Goal: Book appointment/travel/reservation

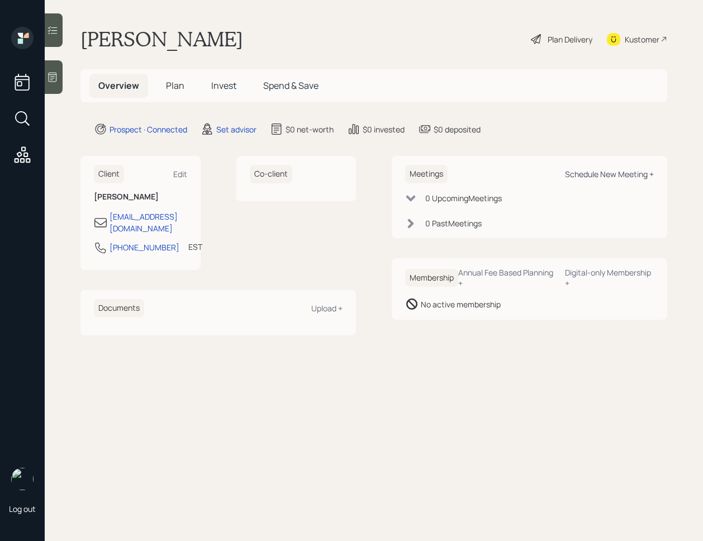
click at [613, 175] on div "Schedule New Meeting +" at bounding box center [609, 174] width 89 height 11
select select "round-[PERSON_NAME]"
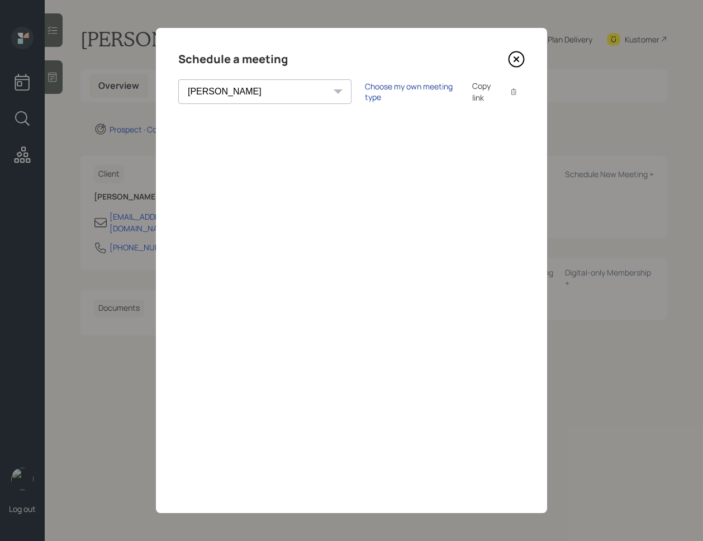
click at [365, 93] on div "Choose my own meeting type" at bounding box center [412, 91] width 94 height 21
click at [517, 54] on icon at bounding box center [516, 59] width 17 height 17
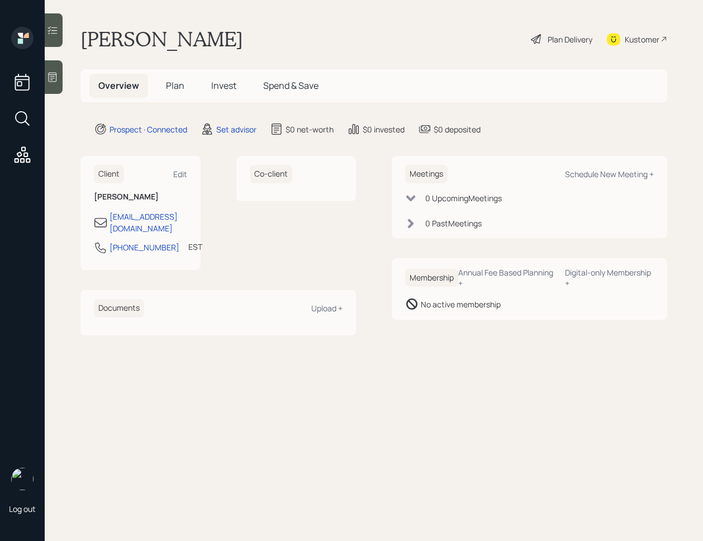
click at [53, 73] on icon at bounding box center [53, 77] width 8 height 9
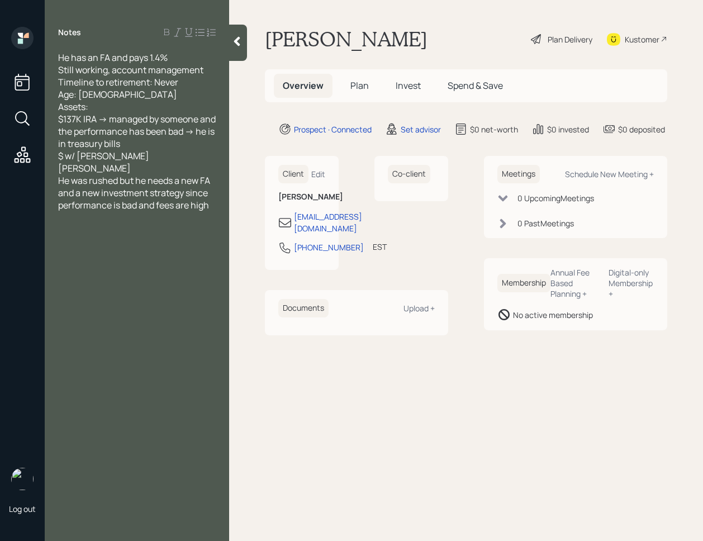
click at [236, 42] on icon at bounding box center [237, 41] width 6 height 9
